Goal: Contribute content: Contribute content

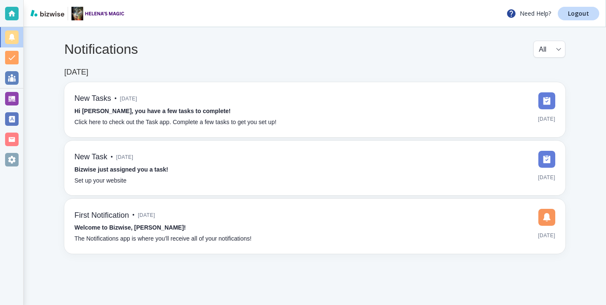
click at [14, 96] on div at bounding box center [12, 99] width 14 height 14
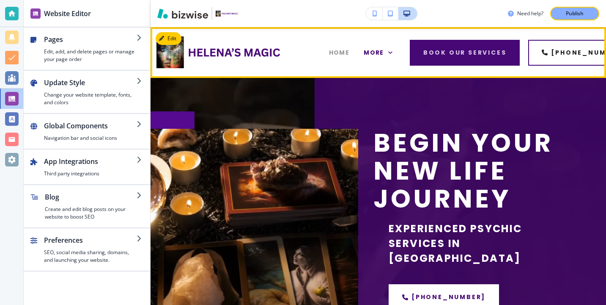
click at [338, 55] on span "HOME" at bounding box center [339, 52] width 21 height 9
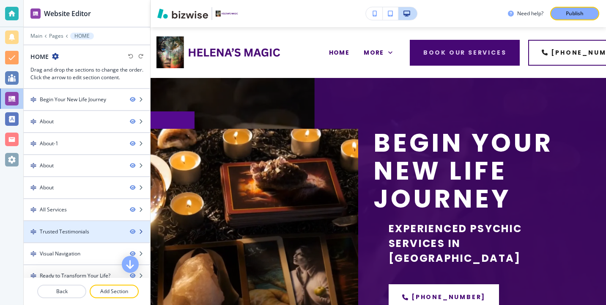
scroll to position [53, 0]
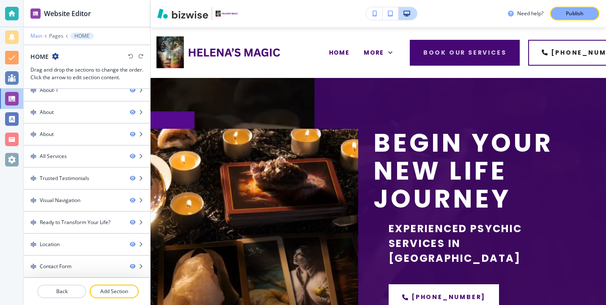
click at [38, 34] on p "Main" at bounding box center [36, 36] width 12 height 6
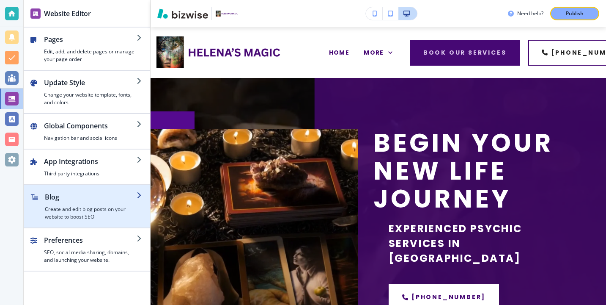
click at [75, 214] on h4 "Create and edit blog posts on your website to boost SEO" at bounding box center [91, 212] width 92 height 15
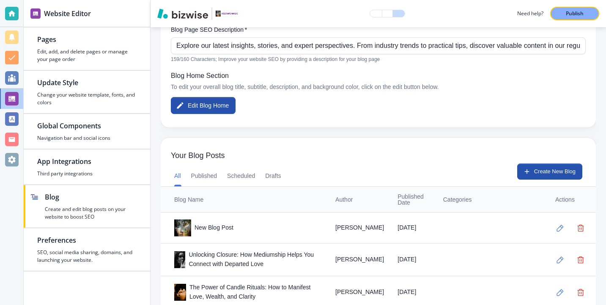
scroll to position [158, 0]
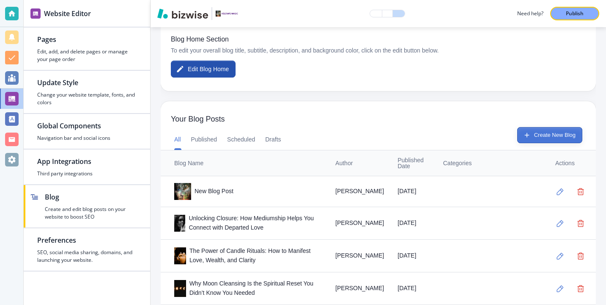
click at [548, 129] on button "Create New Blog" at bounding box center [549, 135] width 65 height 16
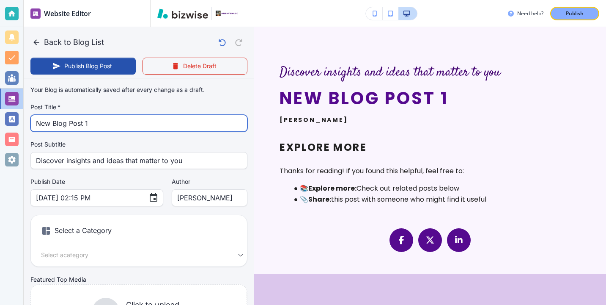
click at [134, 126] on input "New Blog Post 1" at bounding box center [139, 123] width 206 height 16
click at [134, 125] on input "New Blog Post 1" at bounding box center [139, 123] width 206 height 16
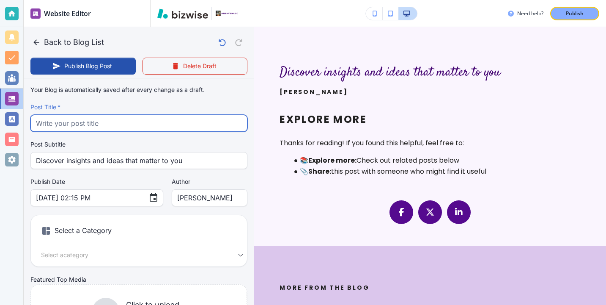
paste input "How to Prepare for Your Spiritual Session: Tips for Getting the Most Out of Hel…"
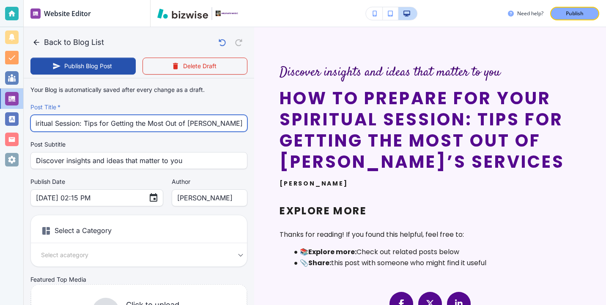
type input "How to Prepare for Your Spiritual Session: Tips for Getting the Most Out of Hel…"
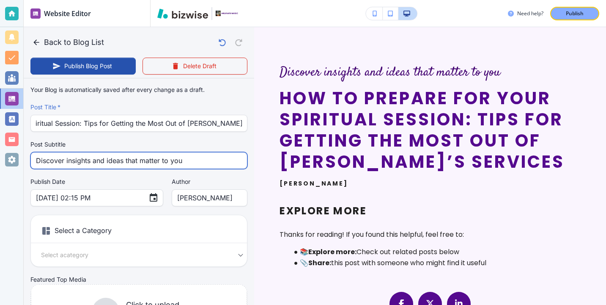
scroll to position [0, 0]
click at [112, 160] on input "Discover insights and ideas that matter to you" at bounding box center [139, 160] width 206 height 16
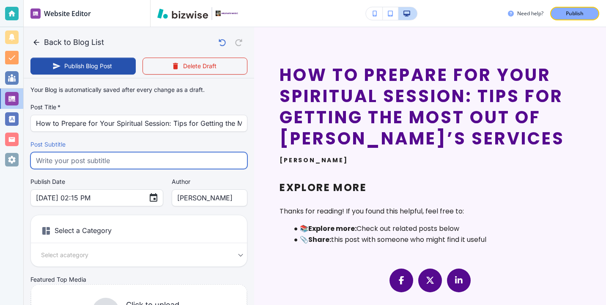
paste input "Prepare for your spiritual session with confidence. Discover tips, questions, a…"
type input "Prepare for your spiritual session with confidence. Discover tips, questions, a…"
type input "Oct 08, 2025 02:16 PM"
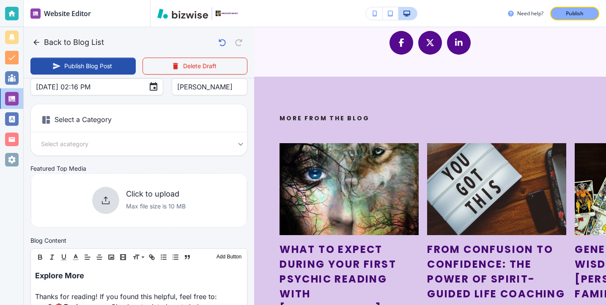
scroll to position [291, 0]
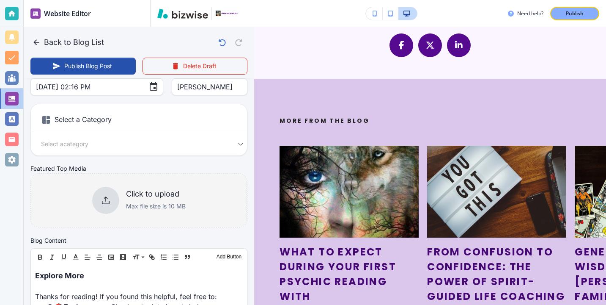
type input "Prepare for your spiritual session with confidence. Discover tips, questions, a…"
click at [120, 186] on div "Click to upload Max file size is 10 MB" at bounding box center [139, 200] width 216 height 69
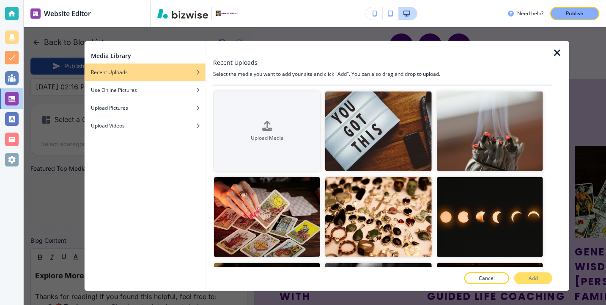
scroll to position [0, 0]
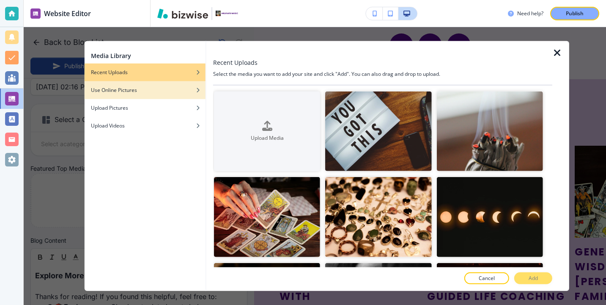
click at [100, 87] on h4 "Use Online Pictures" at bounding box center [114, 90] width 46 height 8
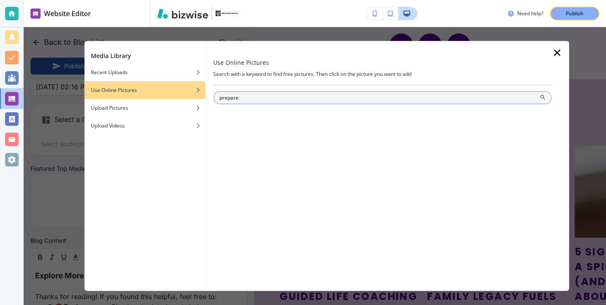
type input "prepare"
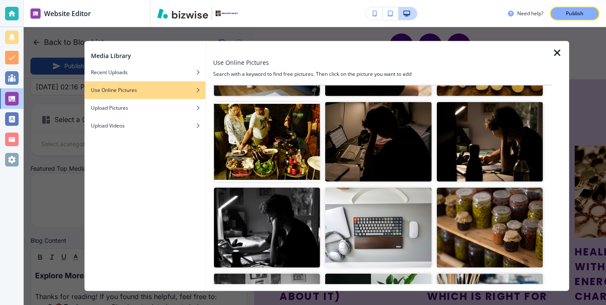
scroll to position [1143, 0]
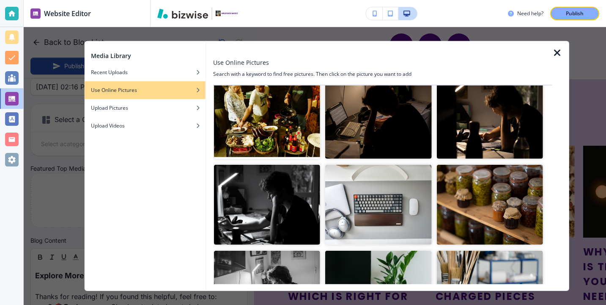
click at [563, 53] on div at bounding box center [560, 166] width 17 height 250
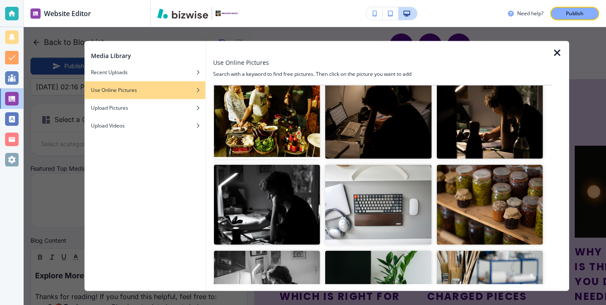
click at [557, 52] on icon "button" at bounding box center [557, 53] width 10 height 10
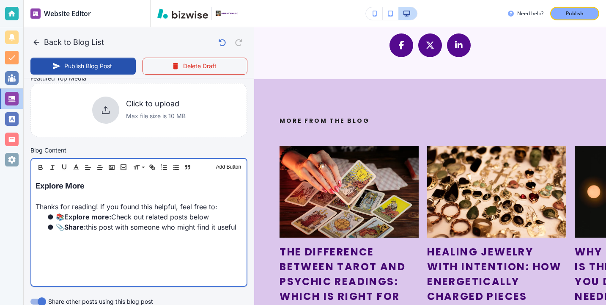
scroll to position [201, 0]
drag, startPoint x: 124, startPoint y: 192, endPoint x: 16, endPoint y: 186, distance: 107.2
click at [16, 186] on div "Website Editor Pages Edit, add, and delete pages or manage your page order Upda…" at bounding box center [303, 152] width 606 height 305
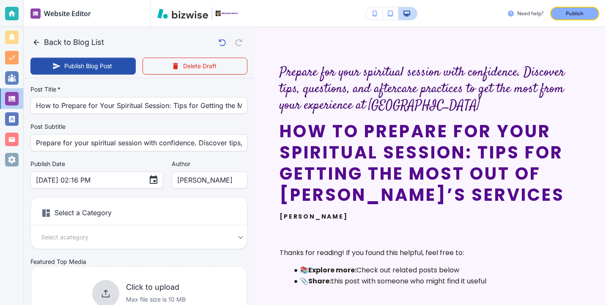
scroll to position [0, 0]
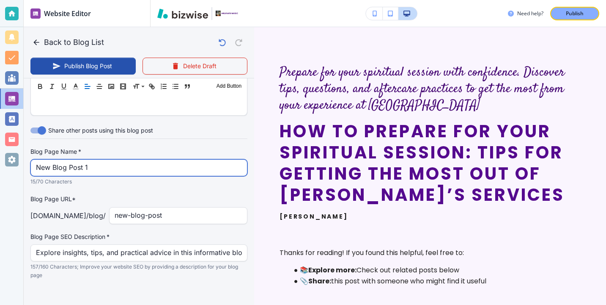
click at [141, 163] on input "New Blog Post 1" at bounding box center [139, 167] width 206 height 16
click at [141, 164] on input "New Blog Post 1" at bounding box center [139, 168] width 206 height 16
paste input "Prepare for your spiritual session with confidence. Discover tips, que"
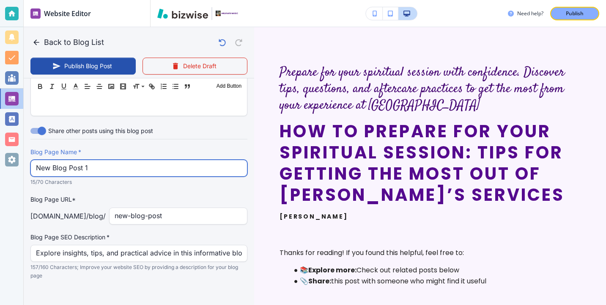
type input "Oct 08, 2025 02:17 PM"
type input "Prepare for your spiritual session with confidence. Discover tips, que"
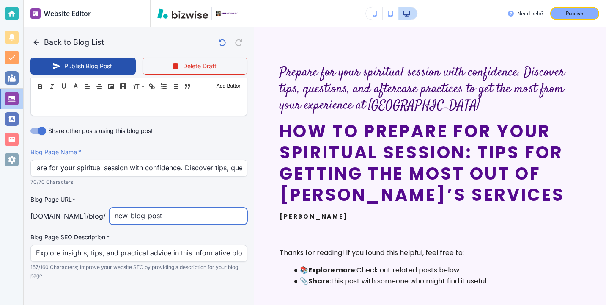
scroll to position [0, 0]
drag, startPoint x: 171, startPoint y: 210, endPoint x: 187, endPoint y: 223, distance: 20.1
click at [186, 223] on input "new-blog-post" at bounding box center [178, 216] width 127 height 16
click at [198, 215] on input "how-to-prepare-for-your-spirtual-session-t" at bounding box center [178, 216] width 127 height 16
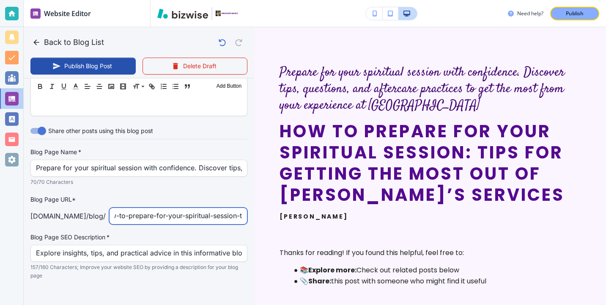
click at [241, 218] on input "how-to-prepare-for-your-spiritual-session-t" at bounding box center [178, 216] width 127 height 16
type input "how-to-prepare-for-your-spiritual-session-getting-the-most-out-of-helenas-servi…"
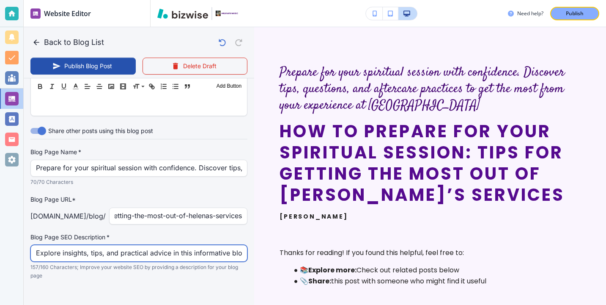
scroll to position [0, 0]
click at [202, 248] on input "Explore insights, tips, and practical advice in this informative blog post. Dis…" at bounding box center [139, 253] width 206 height 16
click at [201, 248] on input "Explore insights, tips, and practical advice in this informative blog post. Dis…" at bounding box center [139, 253] width 206 height 16
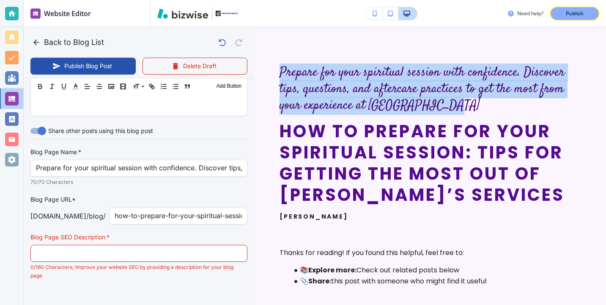
drag, startPoint x: 440, startPoint y: 115, endPoint x: 299, endPoint y: 56, distance: 153.4
click at [299, 56] on div "Prepare for your spiritual session with confidence. Discover tips, questions, a…" at bounding box center [430, 191] width 352 height 328
copy h6 "Prepare for your spiritual session with confidence. Discover tips, questions, a…"
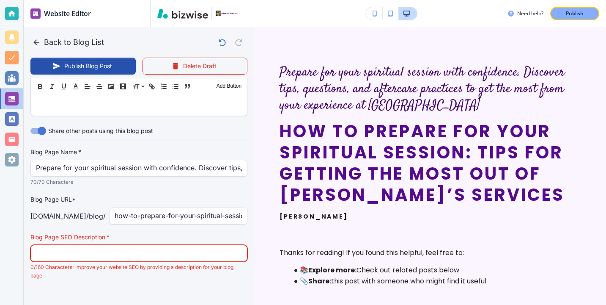
click at [179, 253] on input "text" at bounding box center [139, 253] width 206 height 16
paste input "Prepare for your spiritual session with confidence. Discover tips, questions, a…"
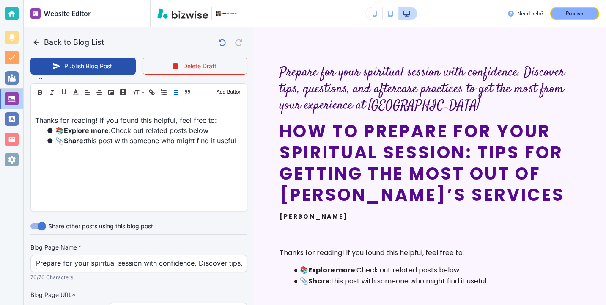
scroll to position [144, 0]
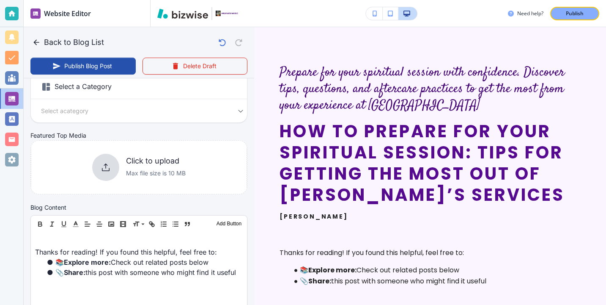
type input "Prepare for your spiritual session with confidence. Discover tips, questions, a…"
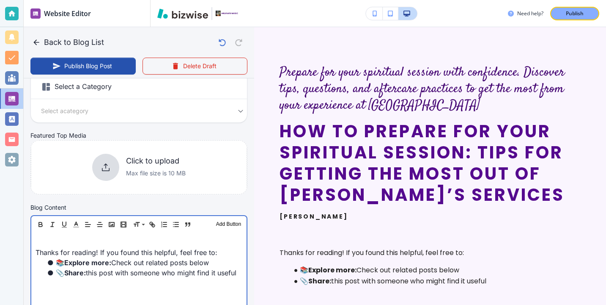
scroll to position [144, 0]
click at [132, 244] on p at bounding box center [139, 241] width 207 height 10
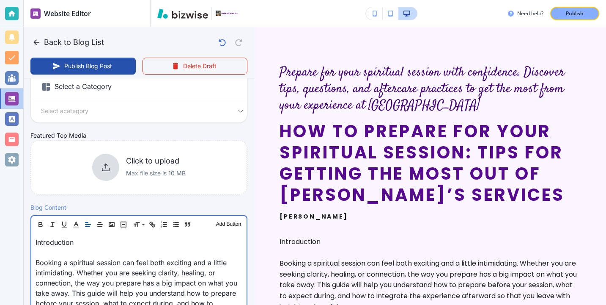
click at [93, 264] on p "Booking a spiritual session can feel both exciting and a little intimidating. W…" at bounding box center [139, 292] width 207 height 71
click at [90, 258] on p "Booking a spiritual session can feel both exciting and a little intimidating. W…" at bounding box center [139, 292] width 207 height 71
click at [88, 257] on p "Booking a spiritual session can feel both exciting and a little intimidating. W…" at bounding box center [139, 292] width 207 height 71
click at [82, 252] on p at bounding box center [139, 252] width 207 height 10
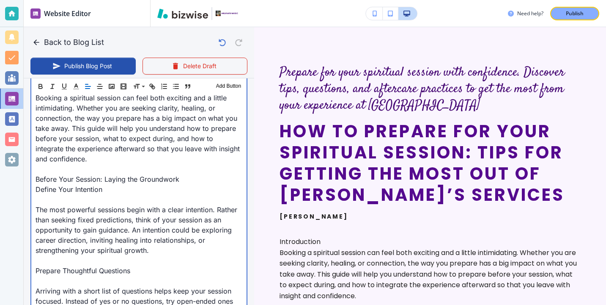
scroll to position [302, 0]
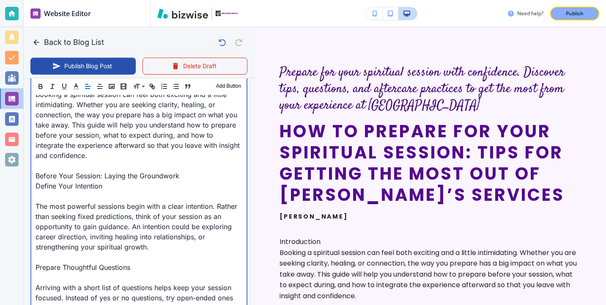
click at [58, 201] on p "The most powerful sessions begin with a clear intention. Rather than seeking fi…" at bounding box center [139, 226] width 207 height 51
click at [55, 196] on p at bounding box center [139, 196] width 207 height 10
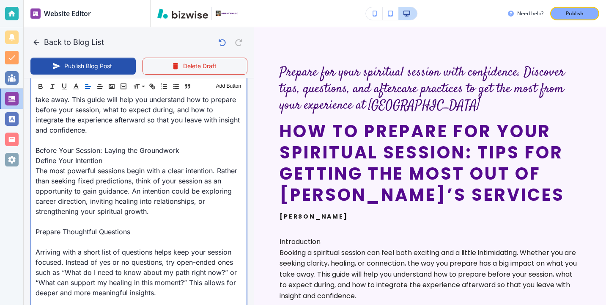
scroll to position [332, 0]
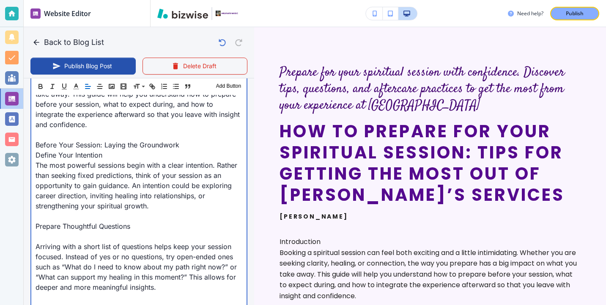
click at [52, 235] on p at bounding box center [139, 236] width 207 height 10
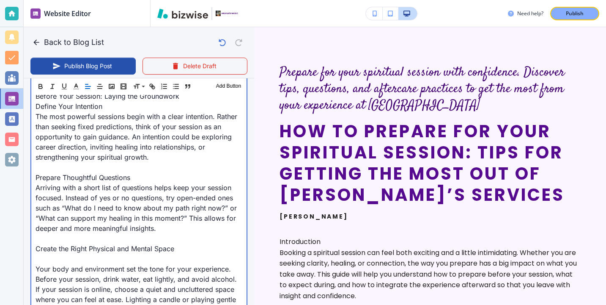
scroll to position [413, 0]
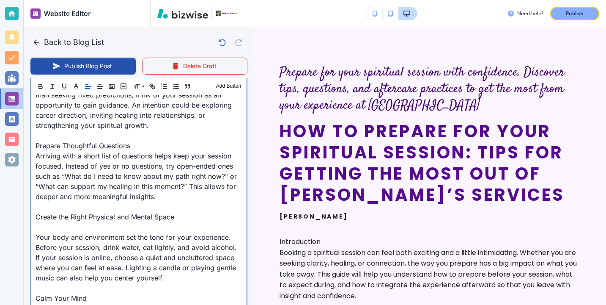
click at [48, 226] on p at bounding box center [139, 227] width 207 height 10
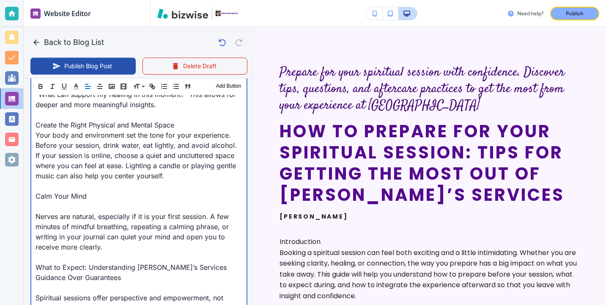
scroll to position [536, 0]
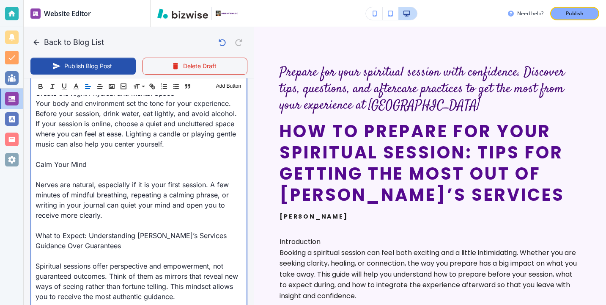
click at [47, 173] on p at bounding box center [139, 174] width 207 height 10
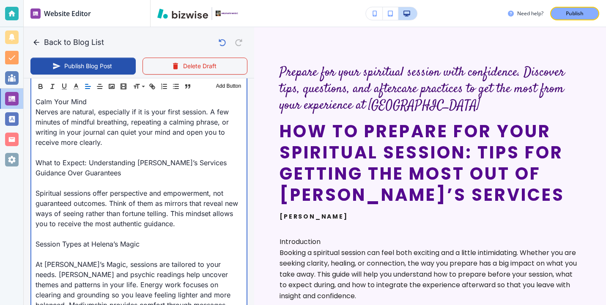
scroll to position [603, 0]
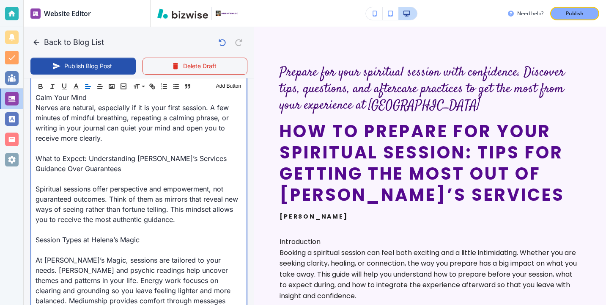
click at [46, 174] on p at bounding box center [139, 178] width 207 height 10
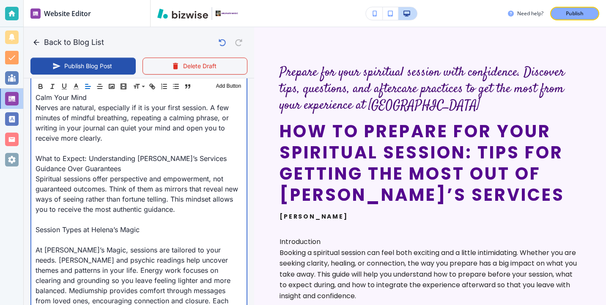
click at [47, 241] on p at bounding box center [139, 239] width 207 height 10
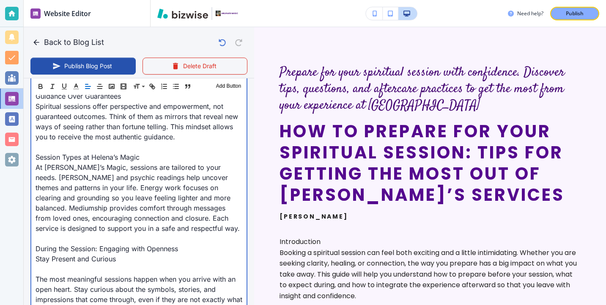
scroll to position [716, 0]
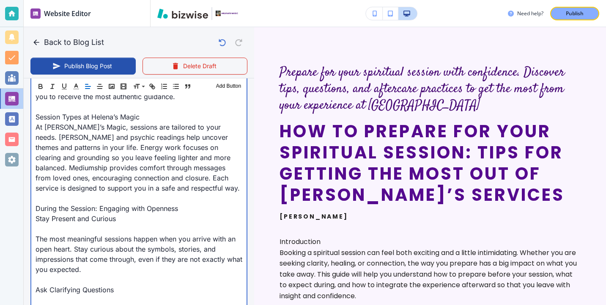
click at [47, 230] on p at bounding box center [139, 228] width 207 height 10
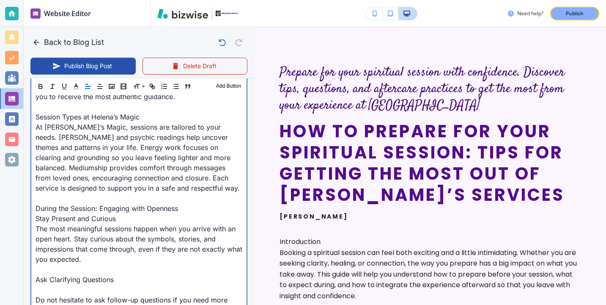
scroll to position [766, 0]
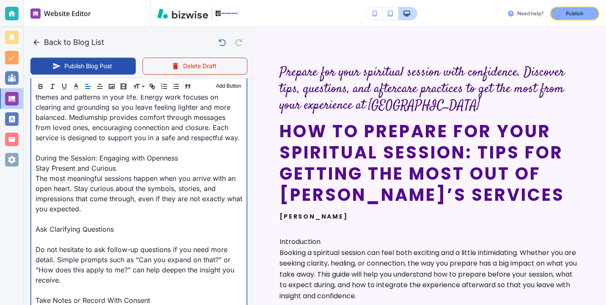
click at [44, 233] on p "Ask Clarifying Questions" at bounding box center [139, 229] width 207 height 10
click at [42, 239] on p at bounding box center [139, 239] width 207 height 10
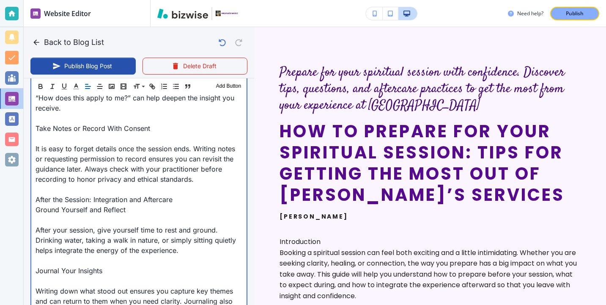
scroll to position [936, 0]
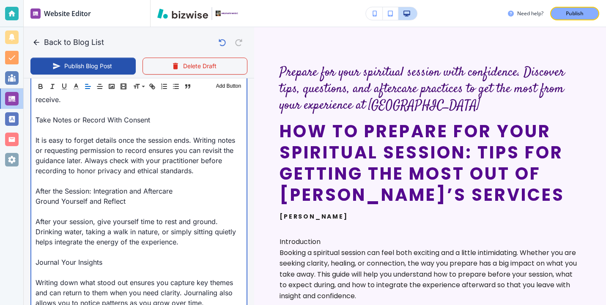
click at [49, 124] on p "Take Notes or Record With Consent" at bounding box center [139, 120] width 207 height 10
click at [49, 133] on p at bounding box center [139, 130] width 207 height 10
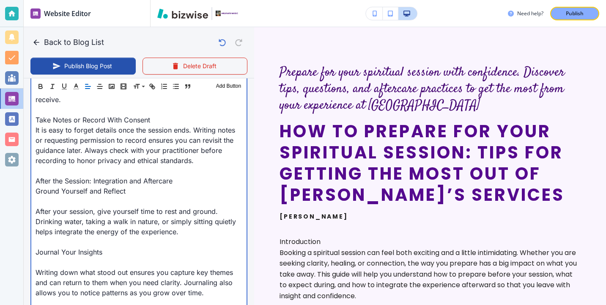
click at [45, 206] on p "After your session, give yourself time to rest and ground. Drinking water, taki…" at bounding box center [139, 221] width 207 height 30
click at [45, 187] on p "Ground Yourself and Reflect" at bounding box center [139, 191] width 207 height 10
click at [45, 190] on p "Ground Yourself and Reflect" at bounding box center [139, 191] width 207 height 10
click at [44, 196] on p at bounding box center [139, 201] width 207 height 10
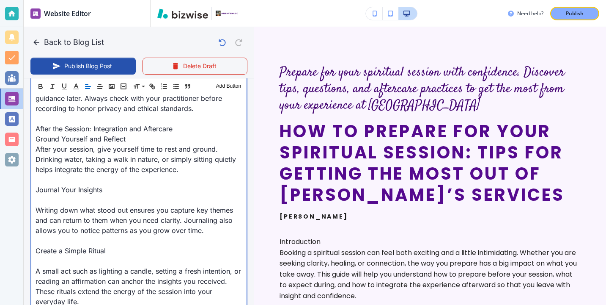
scroll to position [1002, 0]
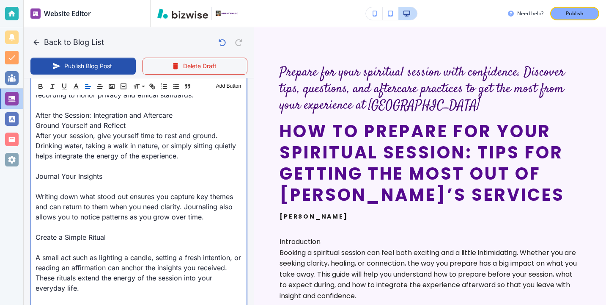
click at [47, 190] on p at bounding box center [139, 186] width 207 height 10
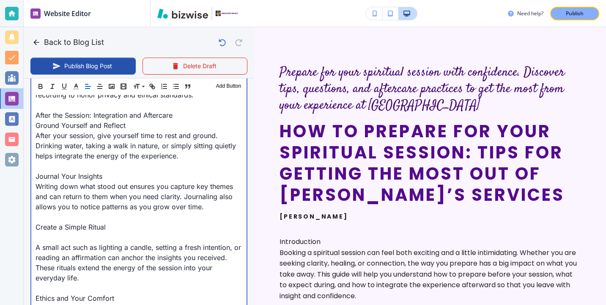
click at [48, 236] on p at bounding box center [139, 237] width 207 height 10
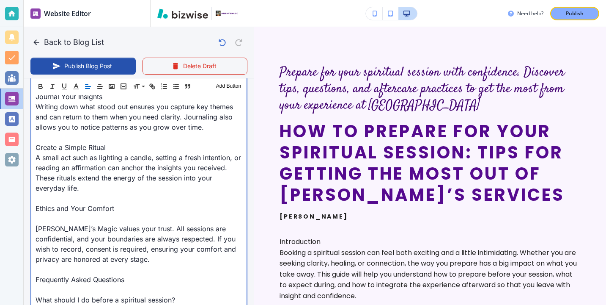
scroll to position [1084, 0]
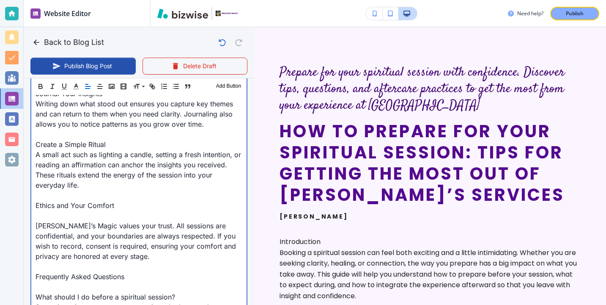
click at [53, 220] on p at bounding box center [139, 215] width 207 height 10
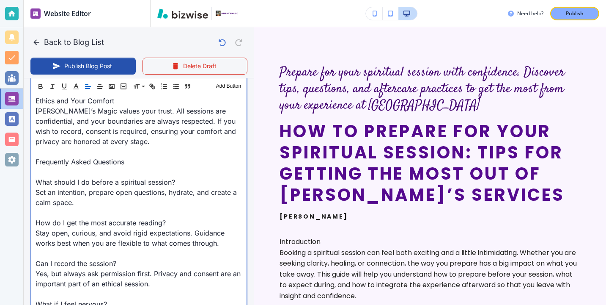
scroll to position [1208, 0]
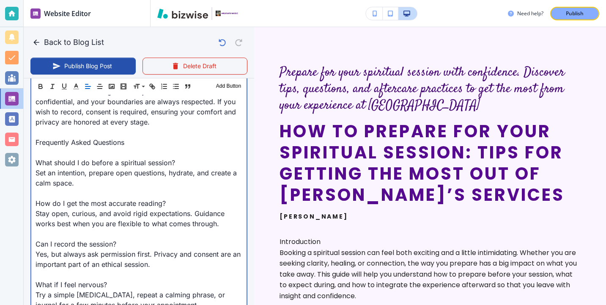
click at [55, 156] on p at bounding box center [139, 152] width 207 height 10
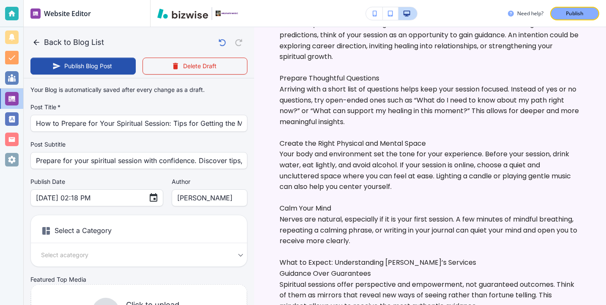
scroll to position [63, 0]
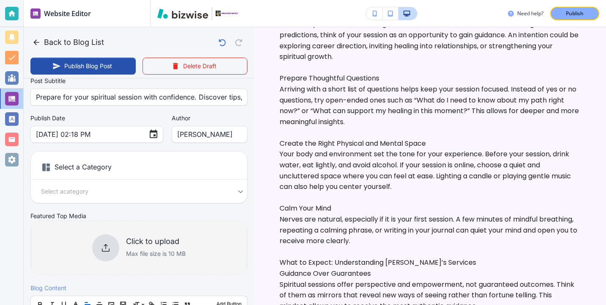
click at [111, 241] on div at bounding box center [105, 247] width 27 height 27
type input "Oct 08, 2025 02:19 PM"
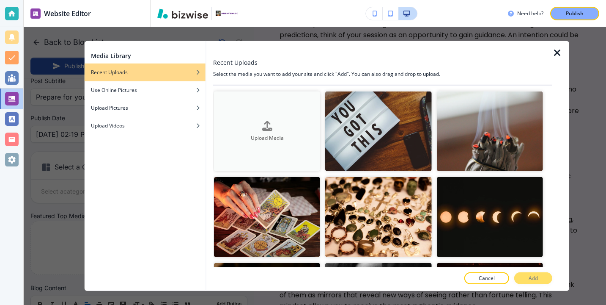
click at [228, 113] on button "Upload Media" at bounding box center [267, 131] width 106 height 80
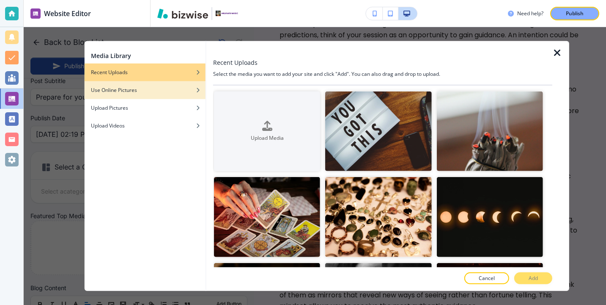
click at [159, 88] on div "Use Online Pictures" at bounding box center [144, 90] width 121 height 8
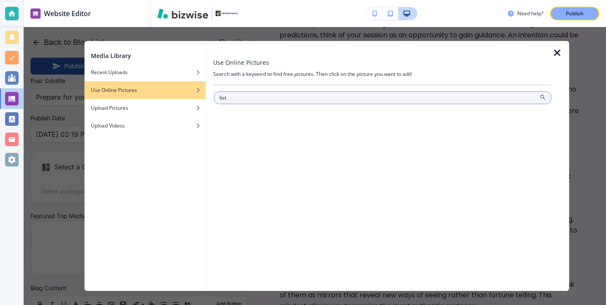
type input "list"
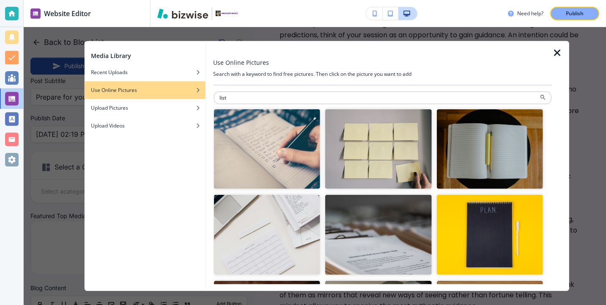
click at [251, 153] on img "button" at bounding box center [267, 149] width 106 height 80
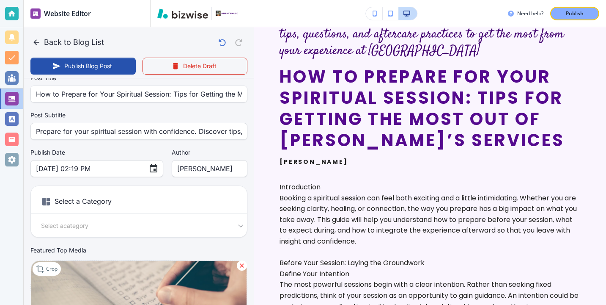
scroll to position [0, 0]
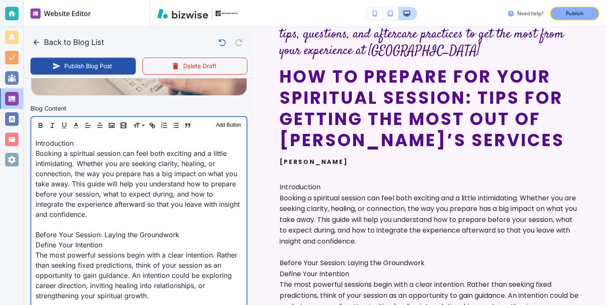
click at [113, 140] on p "Introduction" at bounding box center [139, 143] width 207 height 10
click at [113, 140] on p "Introduction" at bounding box center [139, 142] width 207 height 10
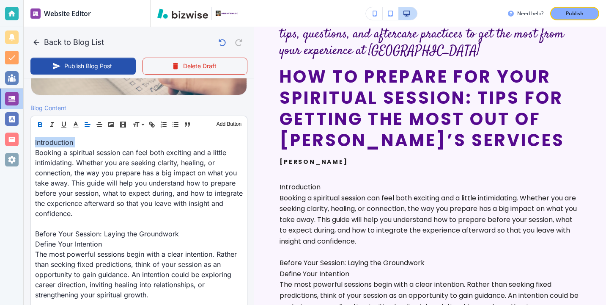
click at [40, 121] on button "button" at bounding box center [40, 124] width 12 height 10
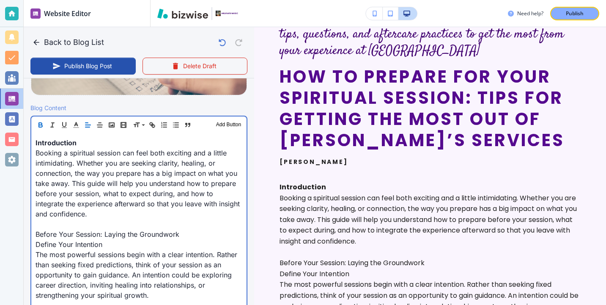
click at [195, 231] on p "Before Your Session: Laying the Groundwork" at bounding box center [139, 234] width 207 height 10
click at [191, 236] on p "Before Your Session: Laying the Groundwork" at bounding box center [139, 234] width 207 height 10
click at [190, 236] on p "Before Your Session: Laying the Groundwork" at bounding box center [139, 234] width 207 height 10
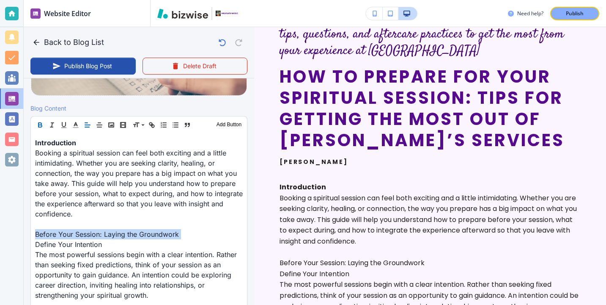
click at [42, 124] on icon "button" at bounding box center [40, 125] width 8 height 8
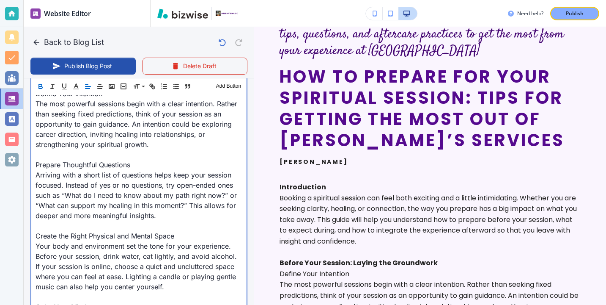
scroll to position [401, 0]
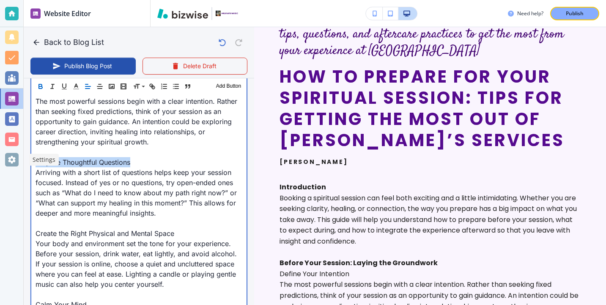
drag, startPoint x: 145, startPoint y: 167, endPoint x: 13, endPoint y: 160, distance: 132.1
click at [13, 160] on div "Website Editor Pages Edit, add, and delete pages or manage your page order Upda…" at bounding box center [303, 152] width 606 height 305
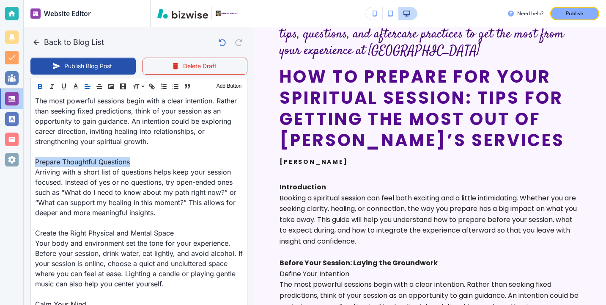
click at [40, 86] on icon "button" at bounding box center [39, 87] width 3 height 2
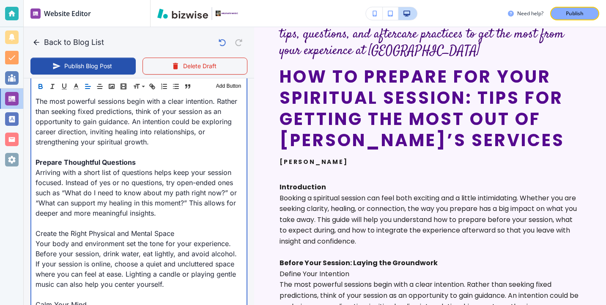
scroll to position [459, 0]
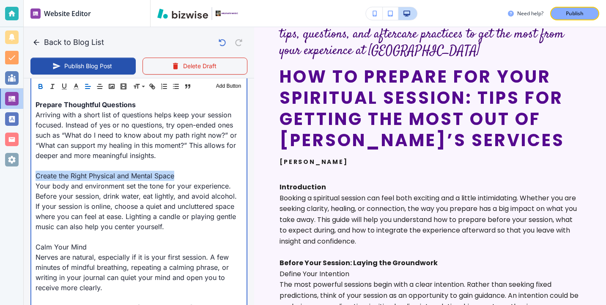
drag, startPoint x: 179, startPoint y: 177, endPoint x: 27, endPoint y: 175, distance: 152.3
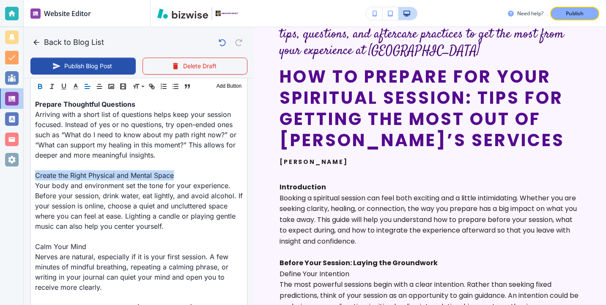
click at [38, 85] on icon "button" at bounding box center [40, 86] width 8 height 8
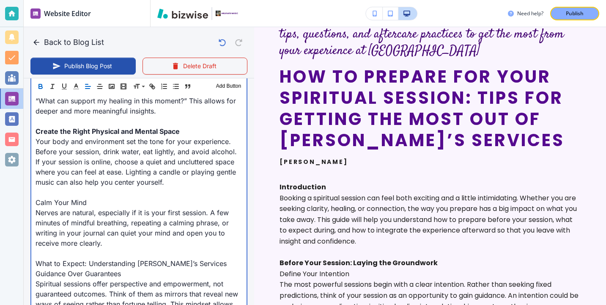
scroll to position [528, 0]
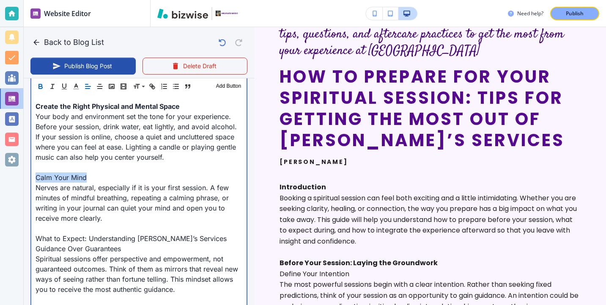
drag, startPoint x: 93, startPoint y: 179, endPoint x: 33, endPoint y: 179, distance: 60.1
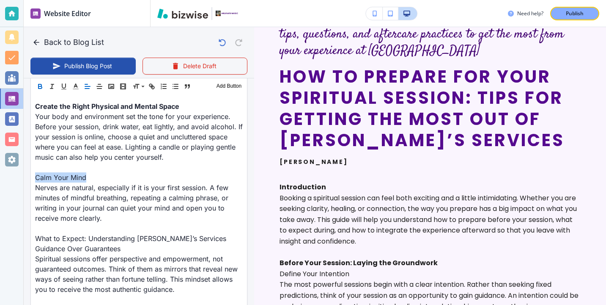
click at [41, 85] on icon "button" at bounding box center [39, 85] width 3 height 2
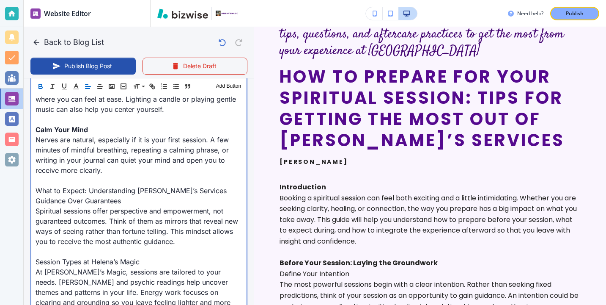
scroll to position [596, 0]
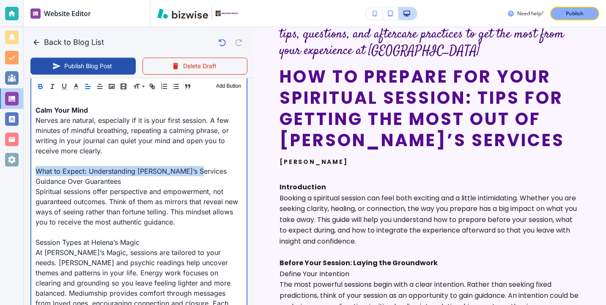
drag, startPoint x: 198, startPoint y: 171, endPoint x: 23, endPoint y: 174, distance: 175.2
click at [23, 174] on div "Website Editor Pages Edit, add, and delete pages or manage your page order Upda…" at bounding box center [303, 152] width 606 height 305
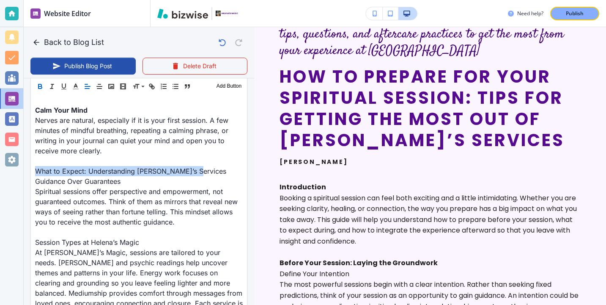
click at [38, 84] on icon "button" at bounding box center [40, 86] width 8 height 8
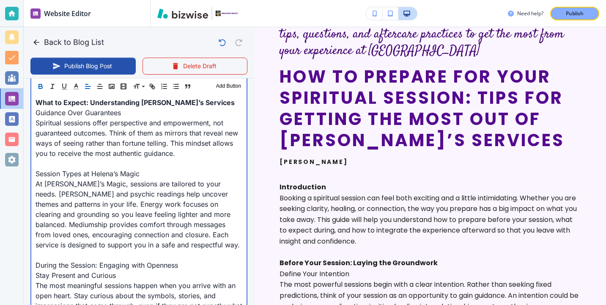
scroll to position [662, 0]
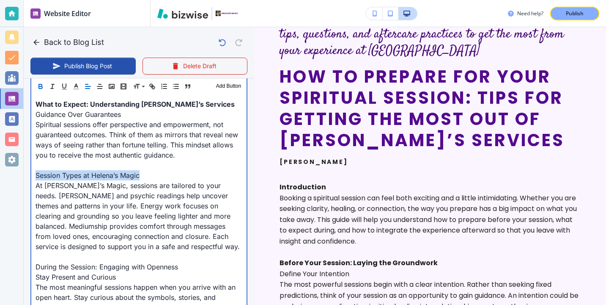
drag, startPoint x: 143, startPoint y: 175, endPoint x: 33, endPoint y: 176, distance: 110.4
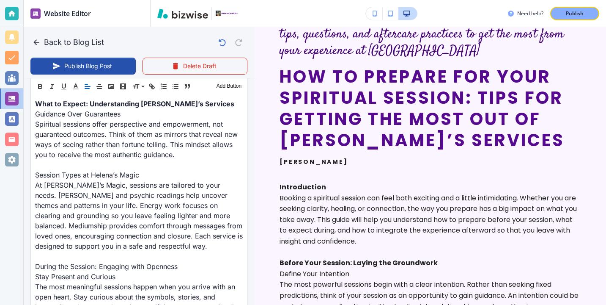
scroll to position [662, 0]
click at [40, 79] on div "Header 1 Header 2 Header 3 Body Text Add Button" at bounding box center [139, 86] width 216 height 17
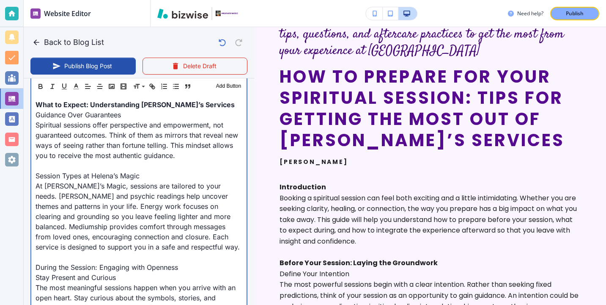
scroll to position [662, 0]
drag, startPoint x: 36, startPoint y: 177, endPoint x: 185, endPoint y: 180, distance: 148.9
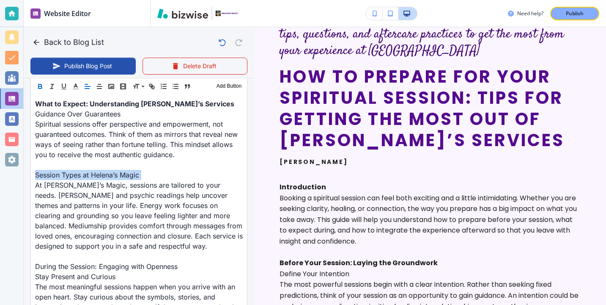
click at [40, 89] on icon "button" at bounding box center [40, 86] width 8 height 8
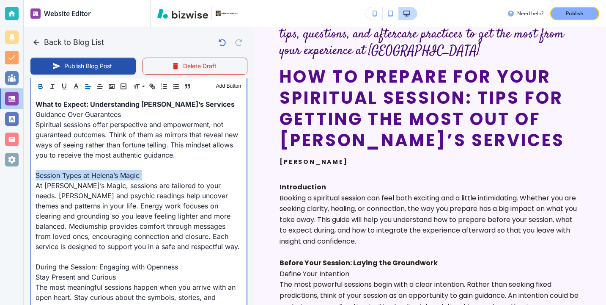
type input "Oct 08, 2025 02:20 PM"
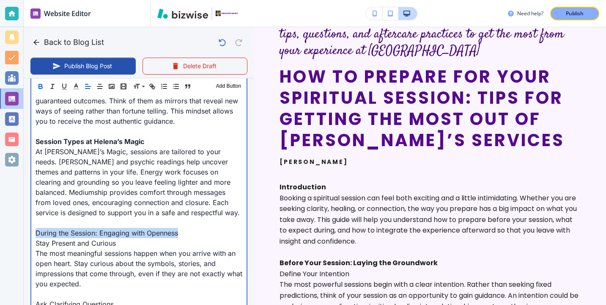
drag, startPoint x: 179, startPoint y: 237, endPoint x: 30, endPoint y: 233, distance: 149.0
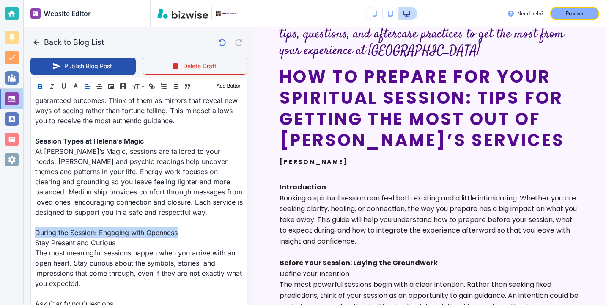
click at [39, 91] on button "button" at bounding box center [40, 86] width 12 height 10
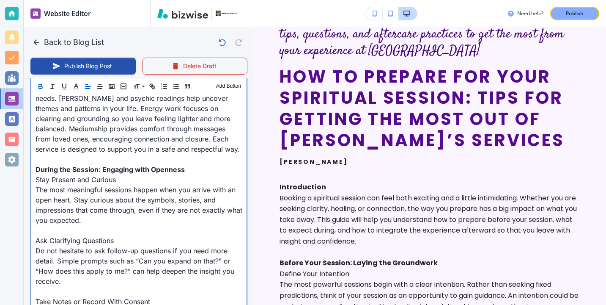
scroll to position [781, 0]
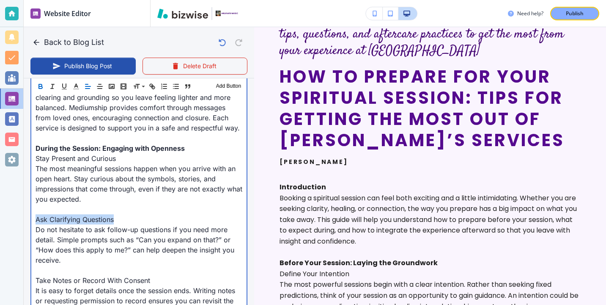
drag, startPoint x: 123, startPoint y: 220, endPoint x: -3, endPoint y: 220, distance: 125.6
click at [0, 0] on html "Website Editor Pages Edit, add, and delete pages or manage your page order Upda…" at bounding box center [303, 0] width 606 height 0
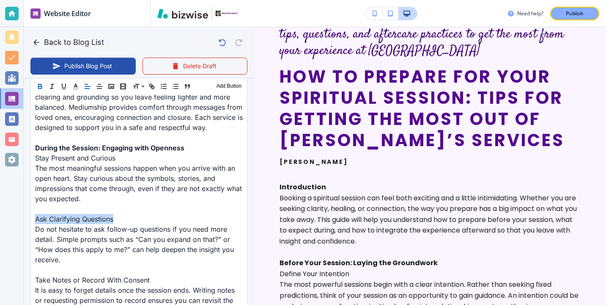
click at [37, 88] on icon "button" at bounding box center [40, 86] width 8 height 8
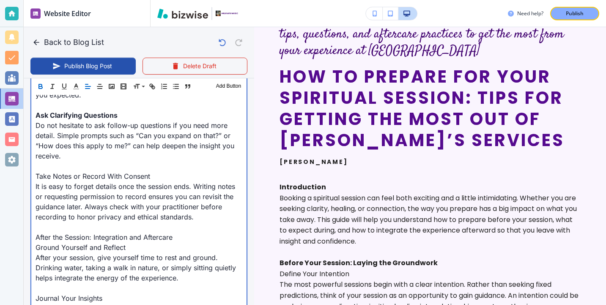
scroll to position [901, 0]
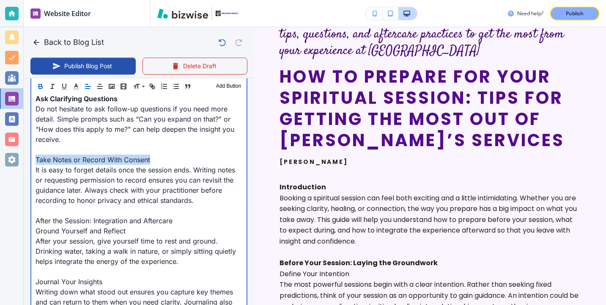
drag, startPoint x: 164, startPoint y: 162, endPoint x: 25, endPoint y: 164, distance: 138.8
click at [25, 163] on div "Blog Content Header 1 Header 2 Header 3 Body Text Add Button Introduction Booki…" at bounding box center [139, 117] width 231 height 1335
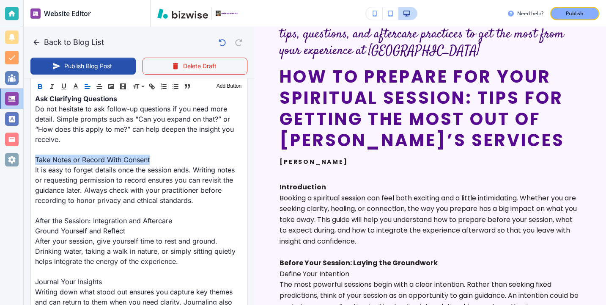
click at [41, 84] on icon "button" at bounding box center [39, 85] width 3 height 2
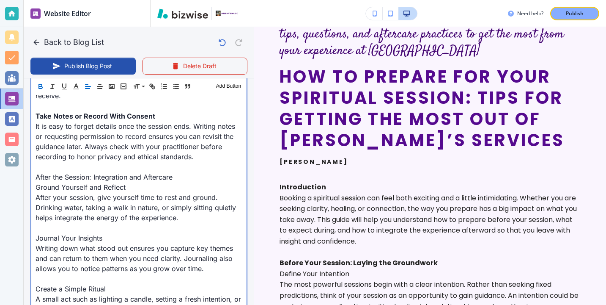
scroll to position [947, 0]
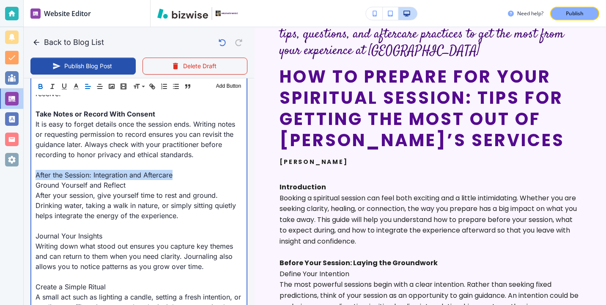
drag, startPoint x: 187, startPoint y: 173, endPoint x: 28, endPoint y: 176, distance: 158.7
click at [29, 176] on div "Blog Content Header 1 Header 2 Header 3 Body Text Add Button Introduction Booki…" at bounding box center [139, 71] width 231 height 1335
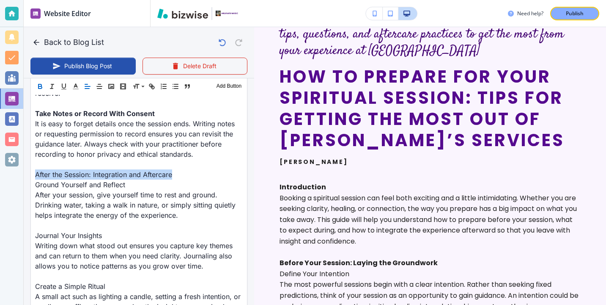
click at [38, 85] on icon "button" at bounding box center [40, 86] width 8 height 8
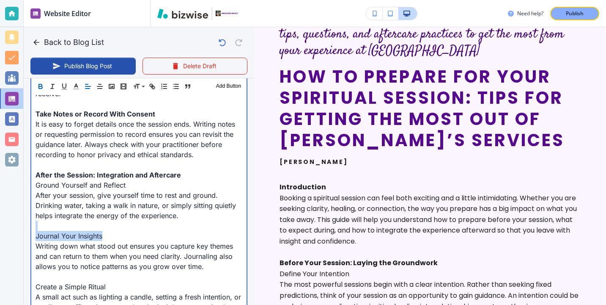
drag, startPoint x: 114, startPoint y: 233, endPoint x: 25, endPoint y: 228, distance: 89.8
click at [25, 228] on div "Blog Content Header 1 Header 2 Header 3 Body Text Add Button Introduction Booki…" at bounding box center [139, 71] width 231 height 1335
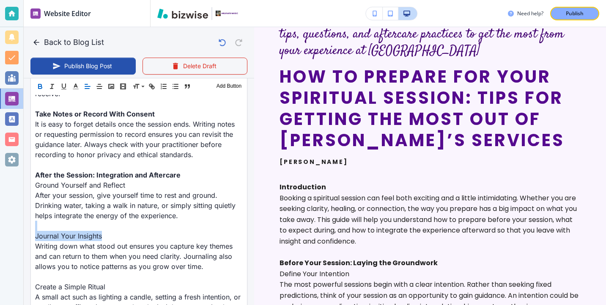
click at [40, 89] on icon "button" at bounding box center [40, 86] width 8 height 8
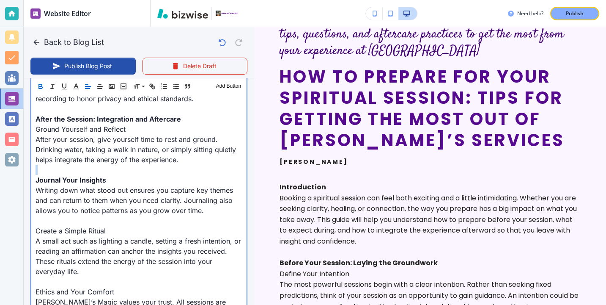
scroll to position [1028, 0]
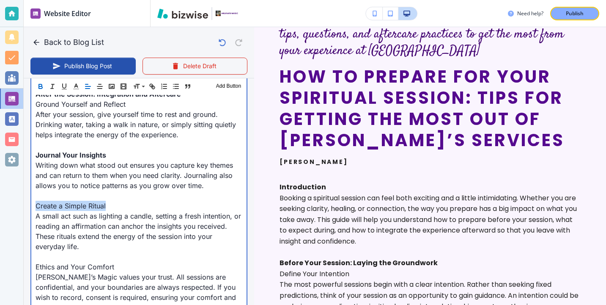
drag, startPoint x: 107, startPoint y: 207, endPoint x: 3, endPoint y: 207, distance: 104.9
click at [3, 207] on div "Website Editor Pages Edit, add, and delete pages or manage your page order Upda…" at bounding box center [303, 152] width 606 height 305
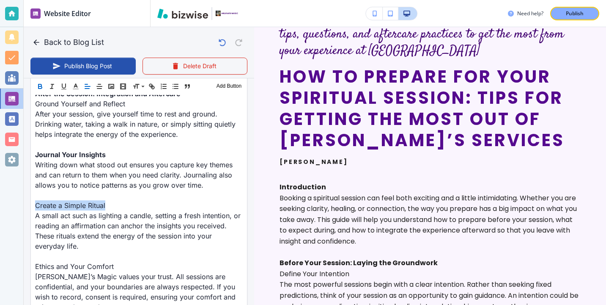
click at [39, 84] on icon "button" at bounding box center [39, 85] width 3 height 2
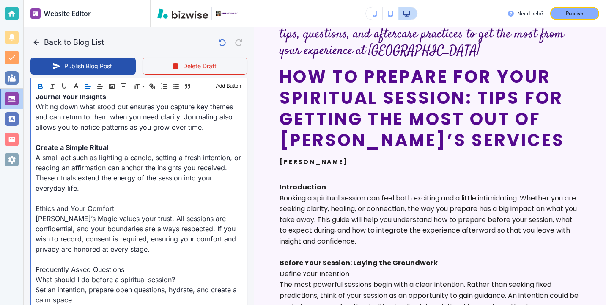
scroll to position [1093, 0]
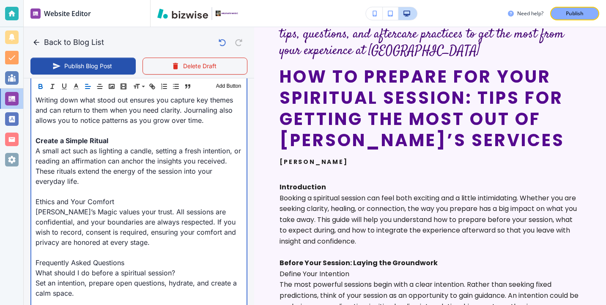
click at [129, 210] on p "Helena’s Magic values your trust. All sessions are confidential, and your bound…" at bounding box center [139, 226] width 207 height 41
drag, startPoint x: 131, startPoint y: 201, endPoint x: 11, endPoint y: 198, distance: 120.2
click at [11, 198] on div "Website Editor Pages Edit, add, and delete pages or manage your page order Upda…" at bounding box center [303, 152] width 606 height 305
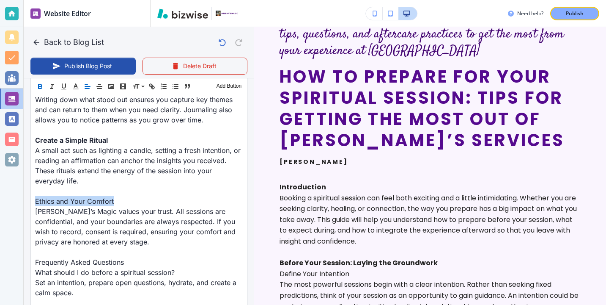
click at [41, 88] on icon "button" at bounding box center [40, 86] width 8 height 8
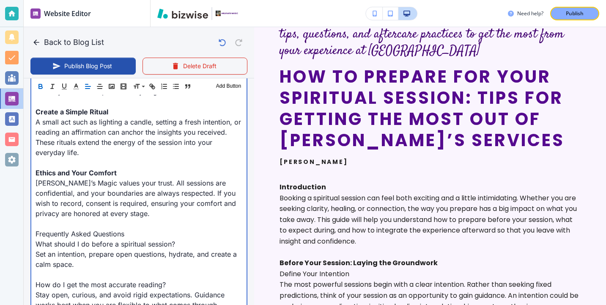
scroll to position [1179, 0]
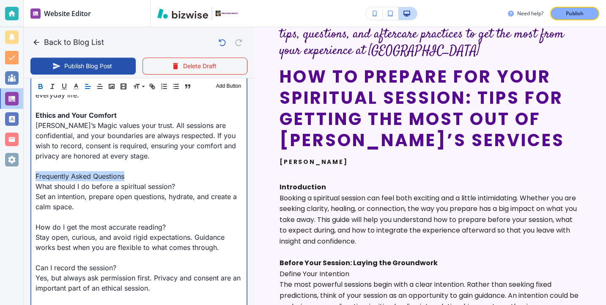
drag, startPoint x: 141, startPoint y: 177, endPoint x: 6, endPoint y: 177, distance: 134.9
click at [6, 177] on div "Website Editor Pages Edit, add, and delete pages or manage your page order Upda…" at bounding box center [303, 152] width 606 height 305
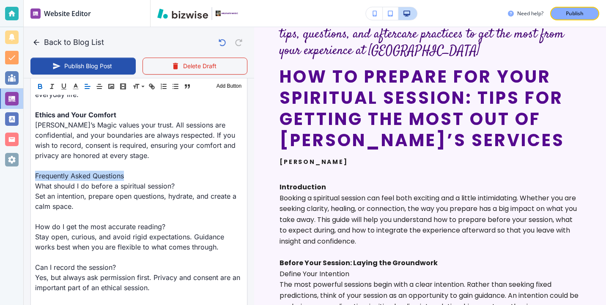
click at [40, 86] on icon "button" at bounding box center [39, 87] width 3 height 2
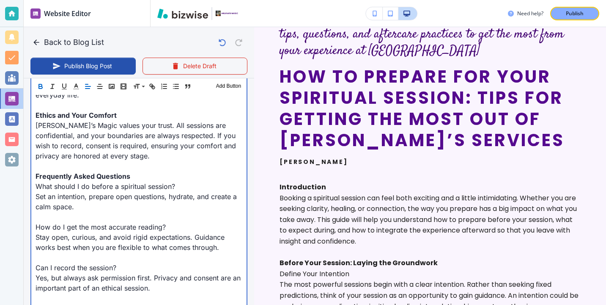
click at [130, 176] on p "Frequently Asked Questions" at bounding box center [139, 176] width 207 height 10
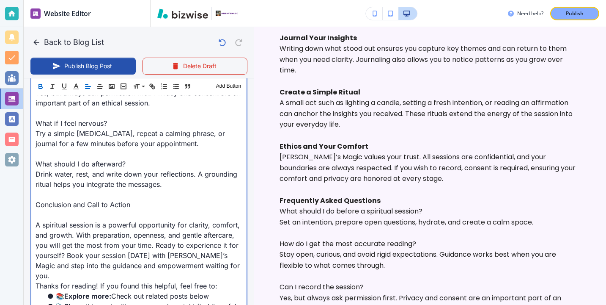
scroll to position [1347, 0]
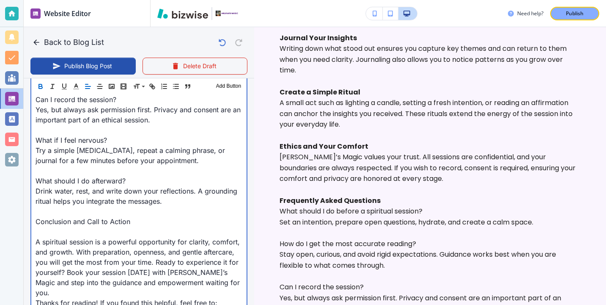
click at [82, 233] on p at bounding box center [139, 231] width 207 height 10
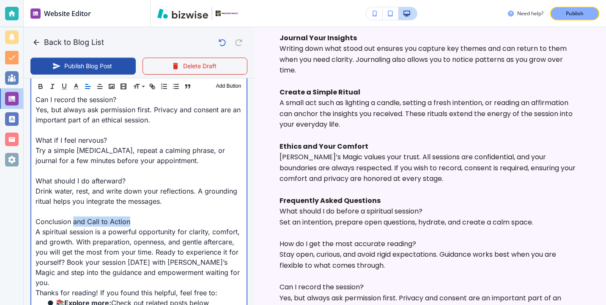
drag, startPoint x: 129, startPoint y: 222, endPoint x: 73, endPoint y: 222, distance: 56.7
click at [73, 222] on p "Conclusion and Call to Action" at bounding box center [139, 221] width 207 height 10
drag, startPoint x: 73, startPoint y: 222, endPoint x: 22, endPoint y: 231, distance: 51.6
click at [22, 230] on div "Website Editor Pages Edit, add, and delete pages or manage your page order Upda…" at bounding box center [303, 152] width 606 height 305
drag, startPoint x: 35, startPoint y: 221, endPoint x: 109, endPoint y: 222, distance: 74.5
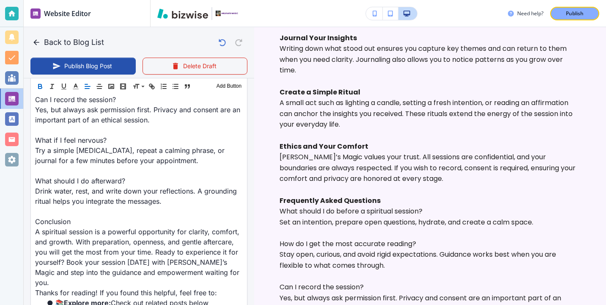
click at [37, 81] on button "button" at bounding box center [40, 86] width 12 height 10
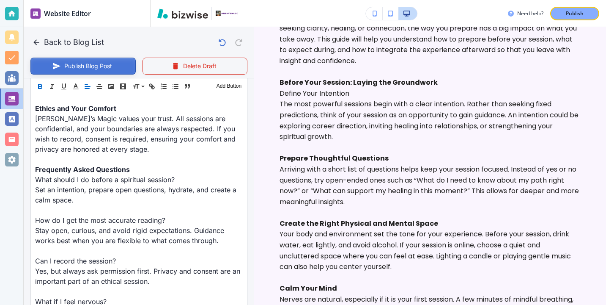
scroll to position [1185, 0]
click at [79, 65] on button "Publish Blog Post" at bounding box center [82, 66] width 105 height 17
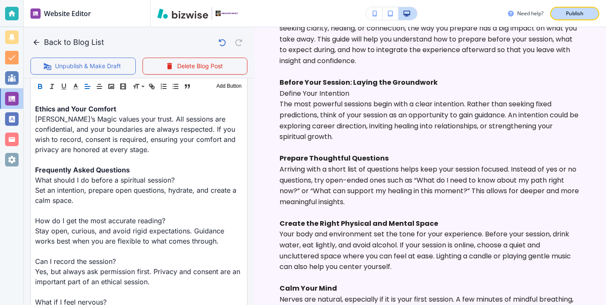
click at [562, 14] on div "Publish" at bounding box center [574, 14] width 27 height 8
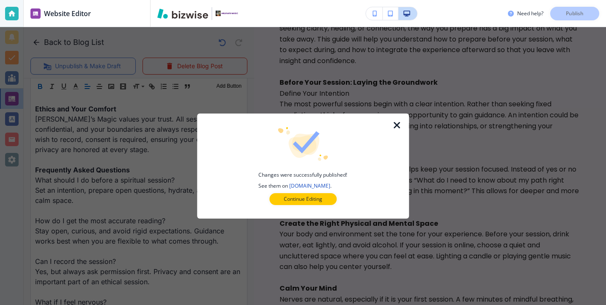
click at [335, 197] on button "Continue Editing" at bounding box center [302, 199] width 67 height 12
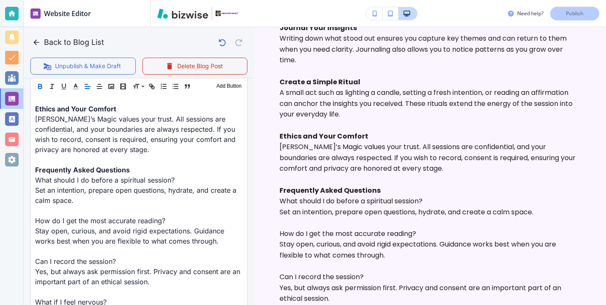
scroll to position [778, 0]
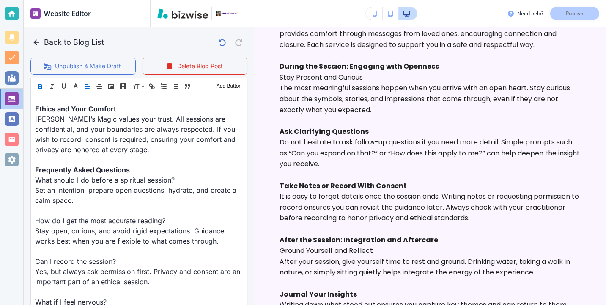
click at [38, 45] on icon "button" at bounding box center [36, 42] width 8 height 8
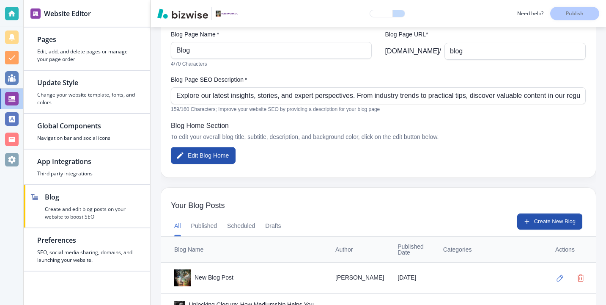
scroll to position [0, 0]
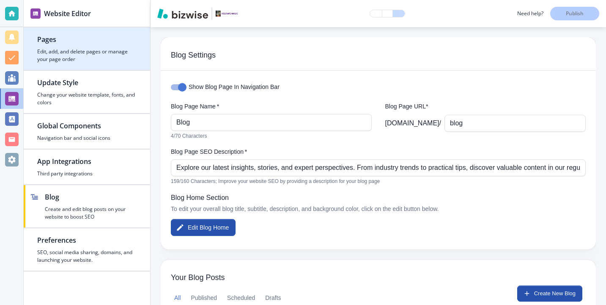
click at [126, 63] on h4 "Edit, add, and delete pages or manage your page order" at bounding box center [86, 55] width 99 height 15
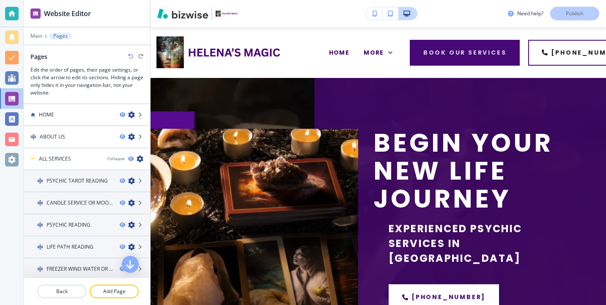
click at [20, 18] on div at bounding box center [11, 13] width 23 height 27
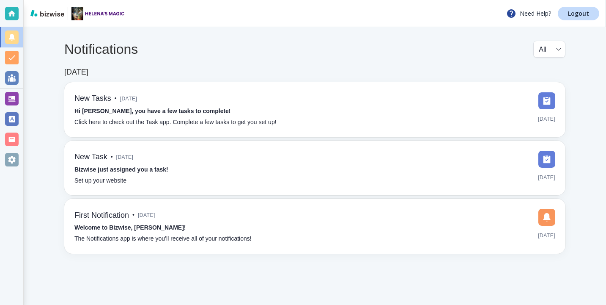
click at [19, 92] on div at bounding box center [11, 98] width 23 height 20
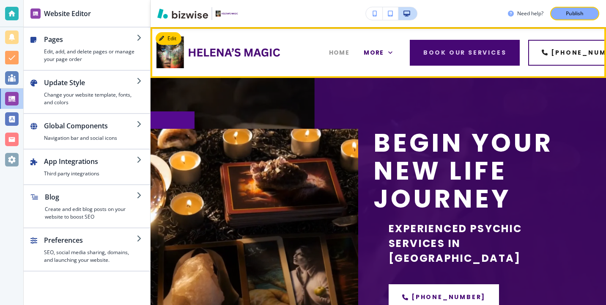
click at [344, 49] on span "HOME" at bounding box center [339, 52] width 21 height 9
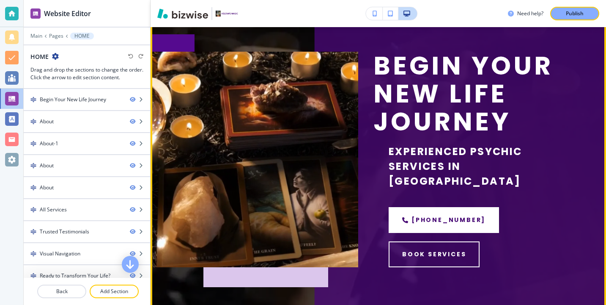
scroll to position [68, 0]
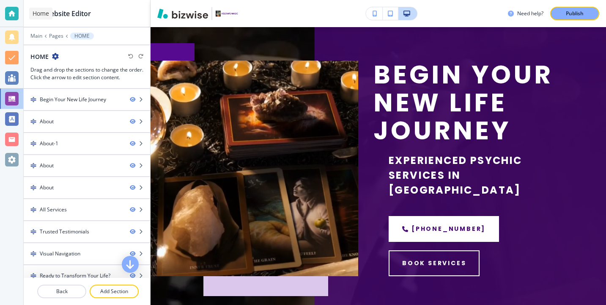
click at [8, 14] on div at bounding box center [12, 14] width 14 height 14
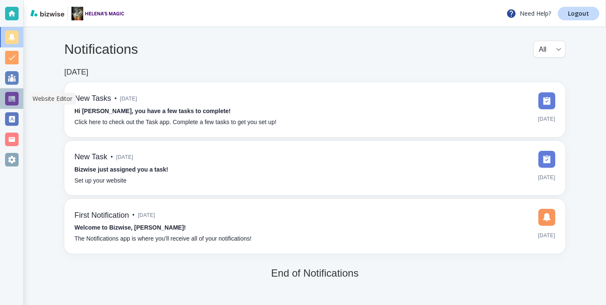
click at [15, 101] on div at bounding box center [12, 99] width 14 height 14
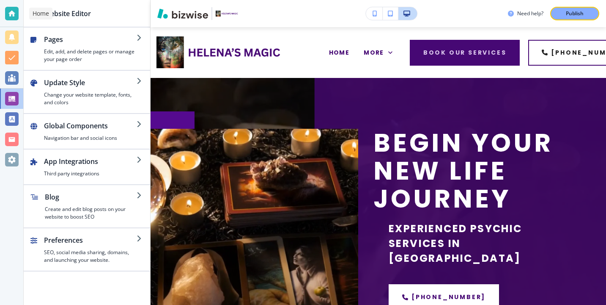
click at [18, 4] on div at bounding box center [11, 13] width 23 height 27
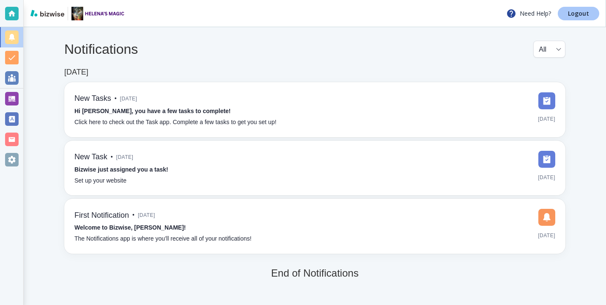
click at [593, 11] on link "Logout" at bounding box center [578, 14] width 41 height 14
